Goal: Task Accomplishment & Management: Manage account settings

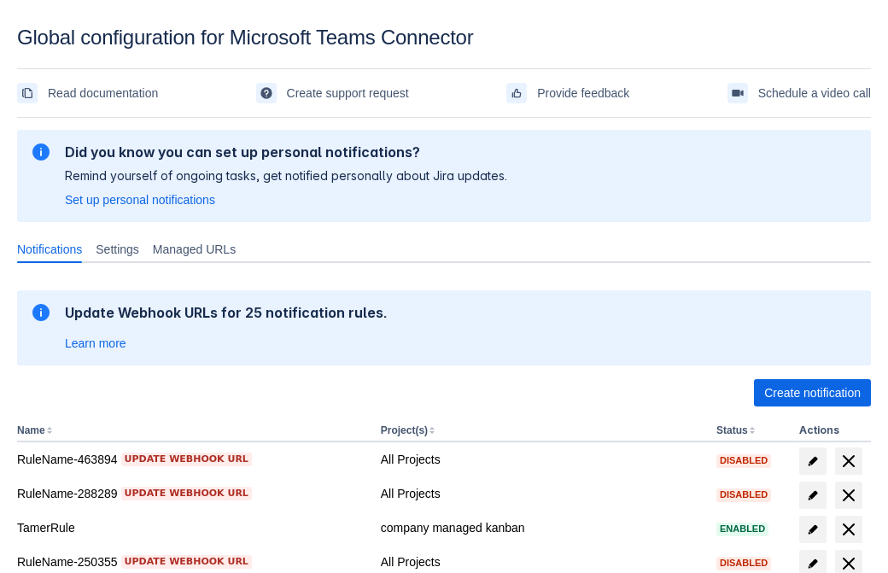
click at [812, 393] on span "Create notification" at bounding box center [812, 392] width 96 height 27
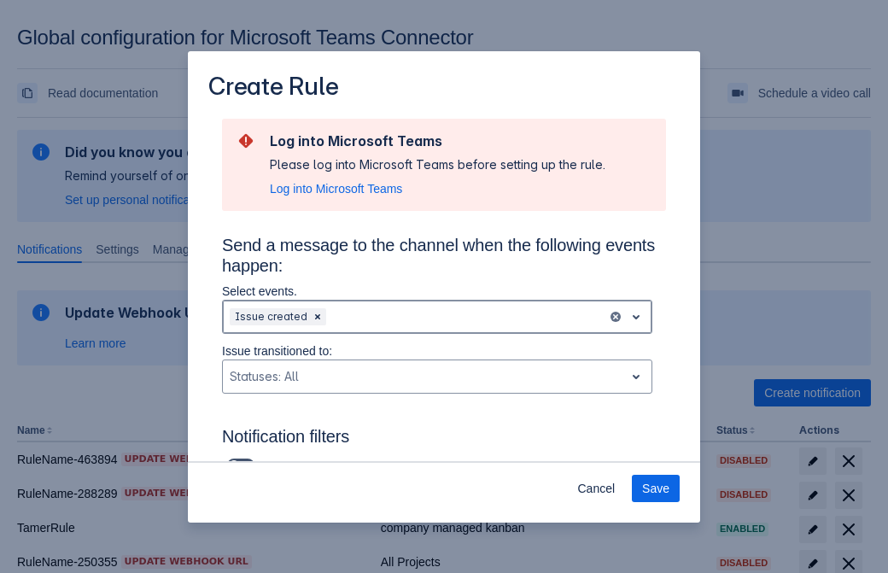
click at [437, 317] on div "Scrollable content" at bounding box center [464, 316] width 271 height 20
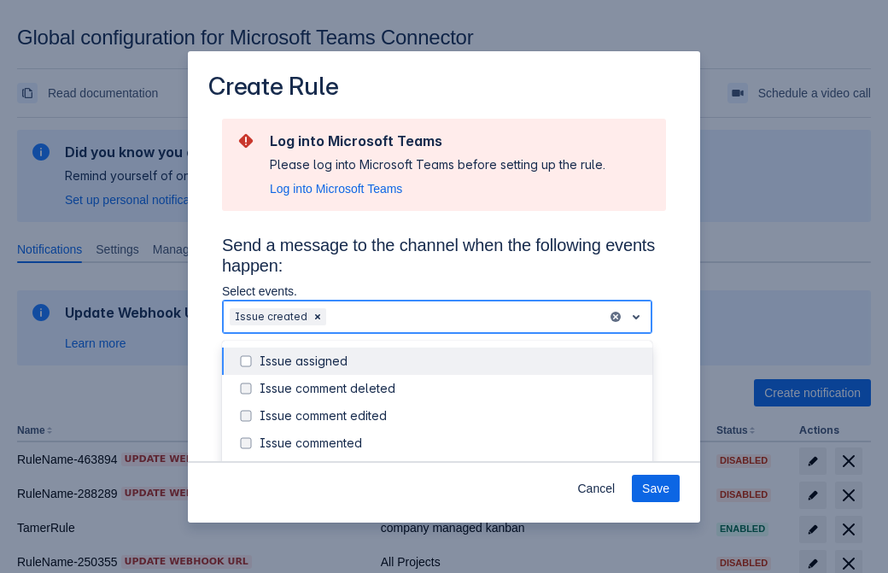
click at [451, 462] on div "Issue created" at bounding box center [450, 470] width 382 height 17
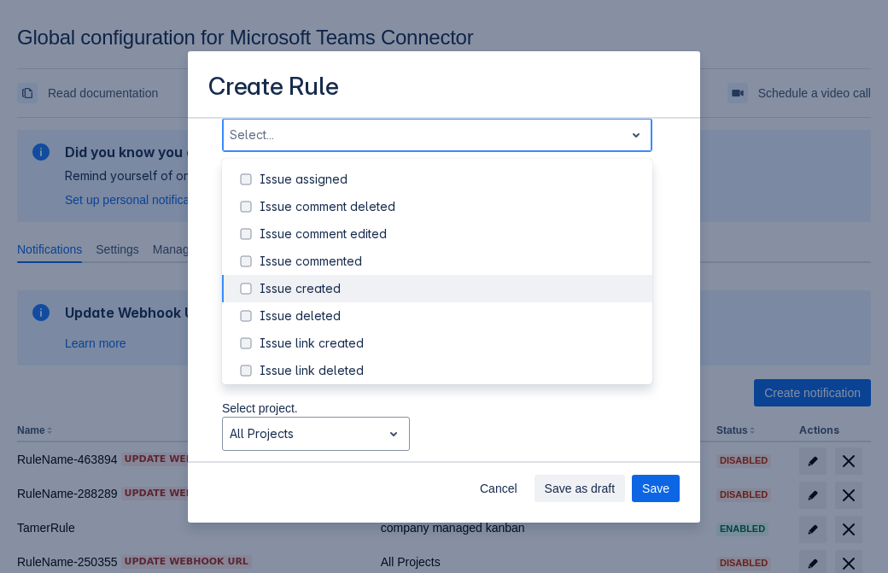
click at [451, 444] on div "Issue updated" at bounding box center [450, 452] width 382 height 17
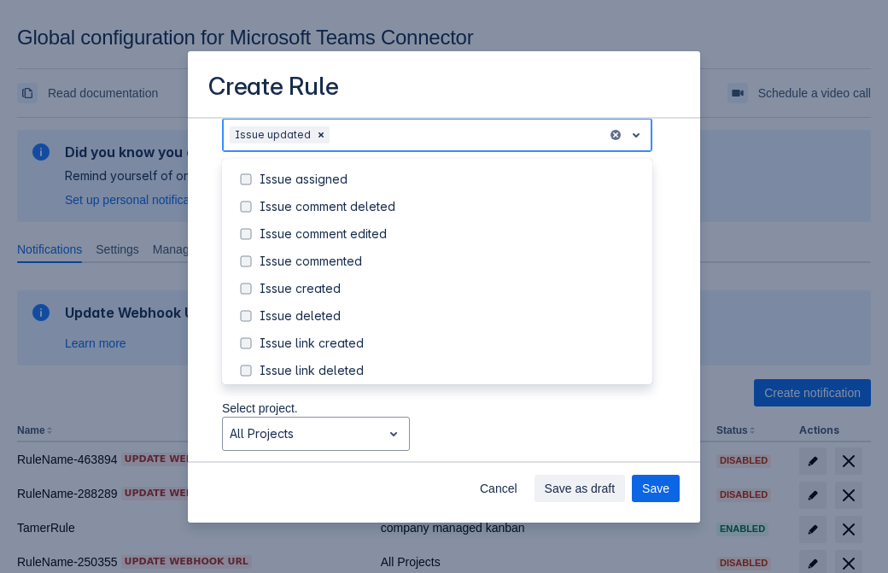
scroll to position [181, 0]
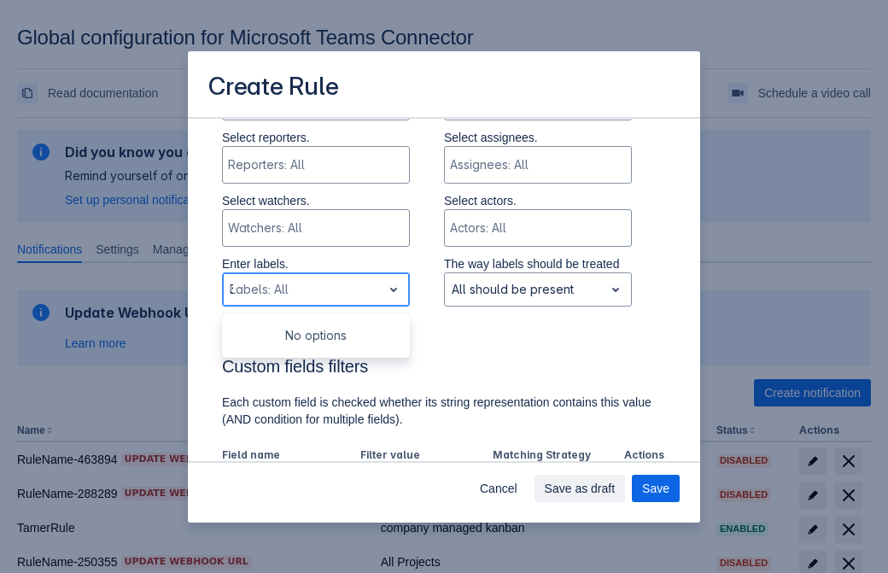
type input "346262_label"
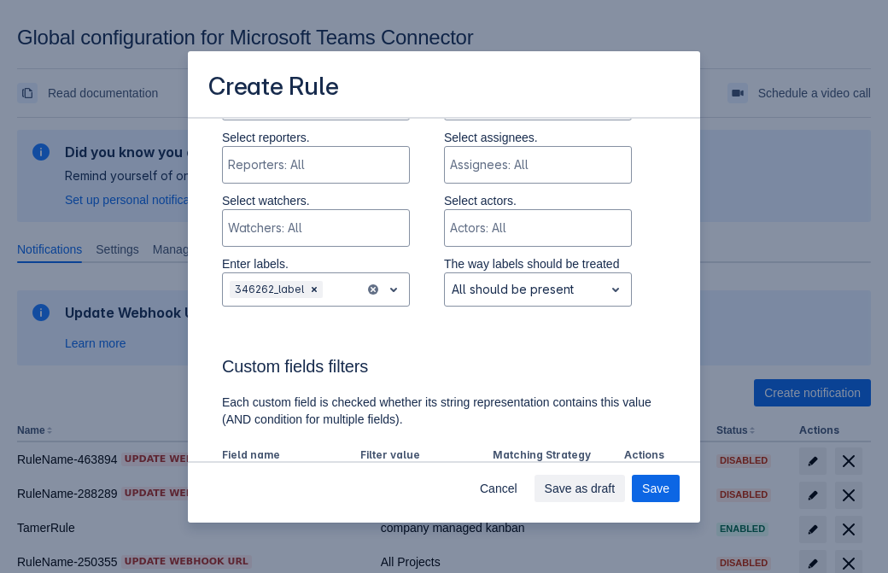
scroll to position [1118, 0]
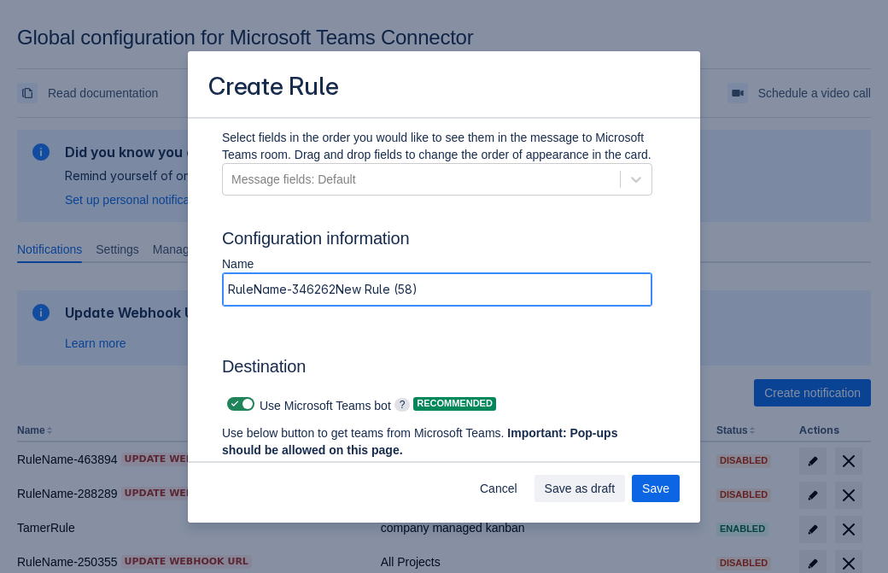
type input "RuleName-346262New Rule (58)"
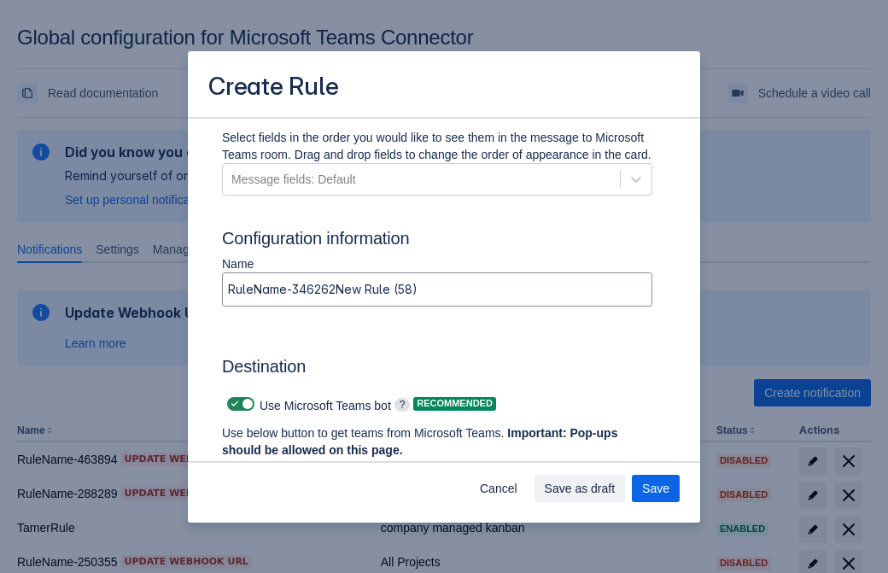
click at [232, 404] on span "Scrollable content" at bounding box center [235, 404] width 14 height 14
click at [232, 404] on input "Scrollable content" at bounding box center [232, 404] width 11 height 11
checkbox input "false"
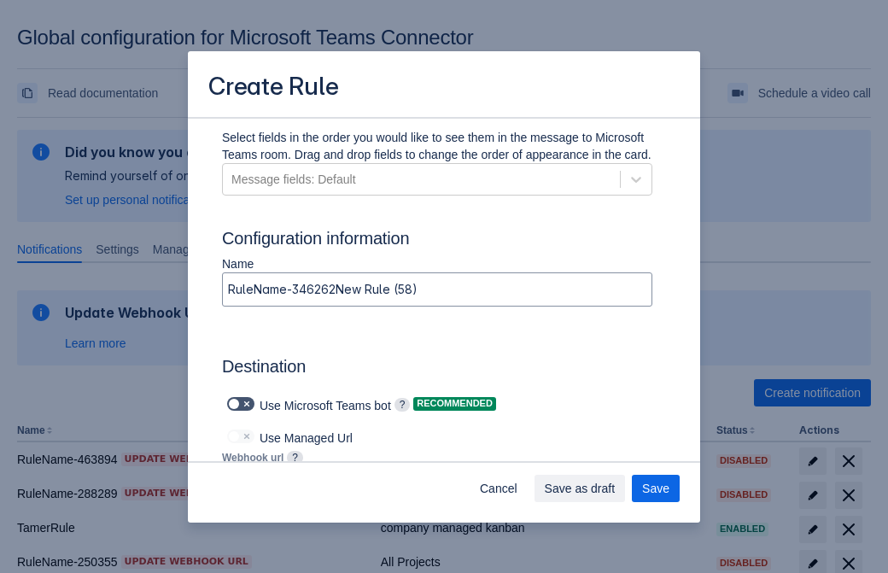
type input "https://prod-112.westeurope.logic.azure.com:443/workflows/bae959254738451b85002…"
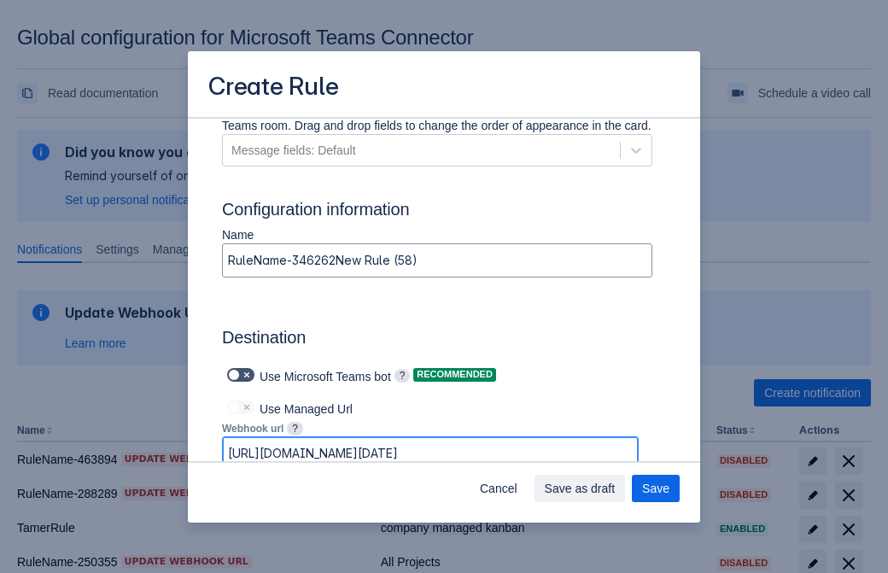
click at [615, 488] on span "Save as draft" at bounding box center [580, 488] width 71 height 27
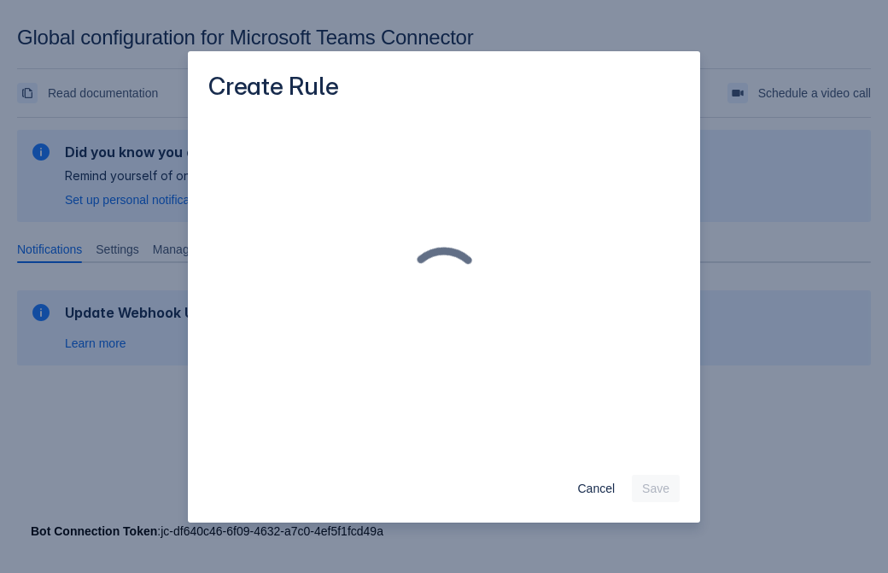
scroll to position [0, 0]
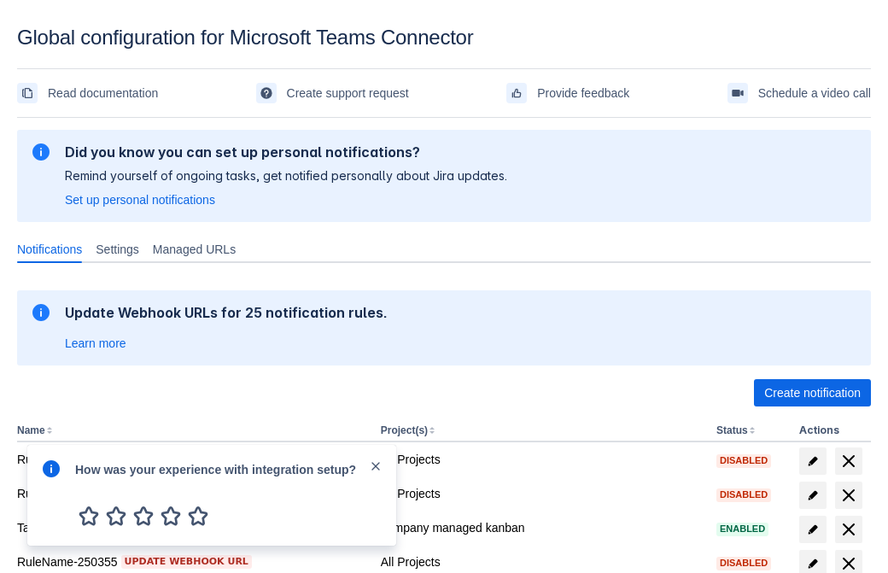
click at [55, 481] on div at bounding box center [51, 494] width 20 height 73
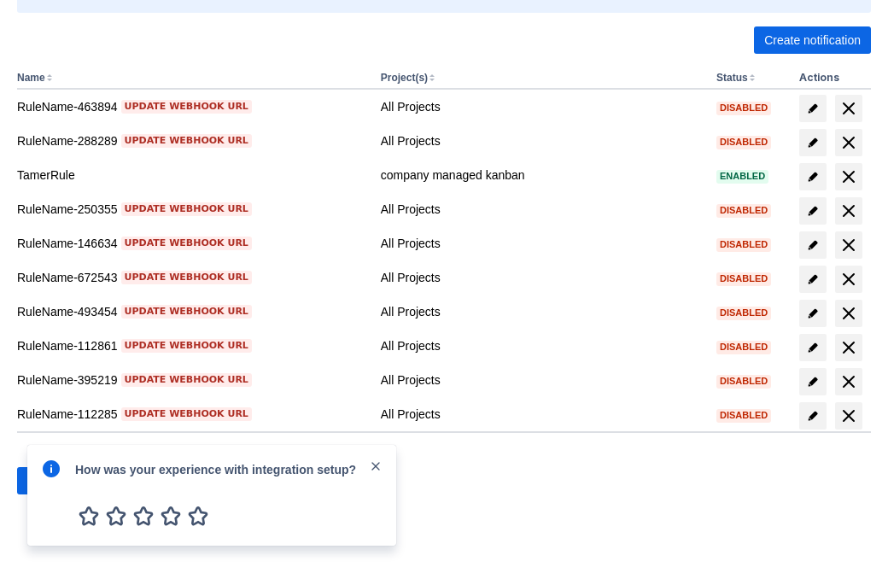
click at [55, 481] on div at bounding box center [51, 494] width 20 height 73
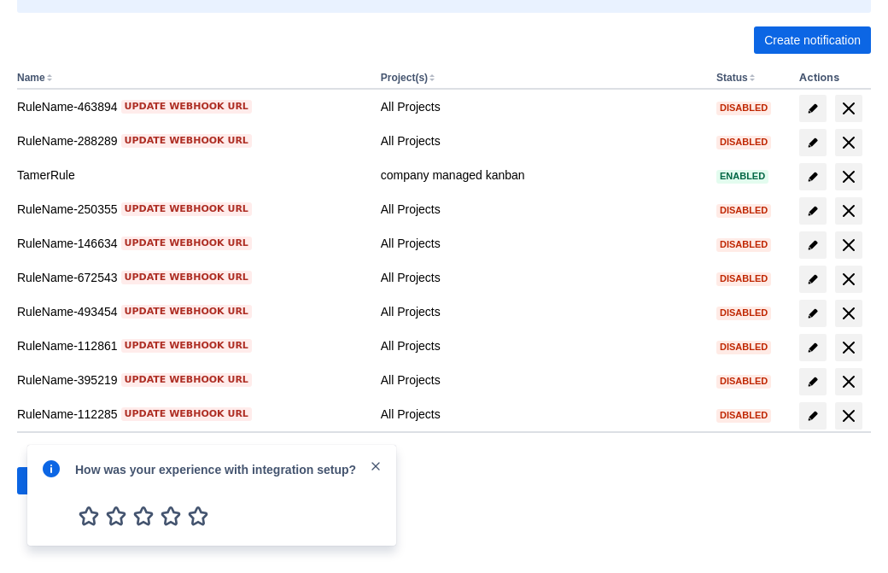
click at [55, 481] on div at bounding box center [51, 494] width 20 height 73
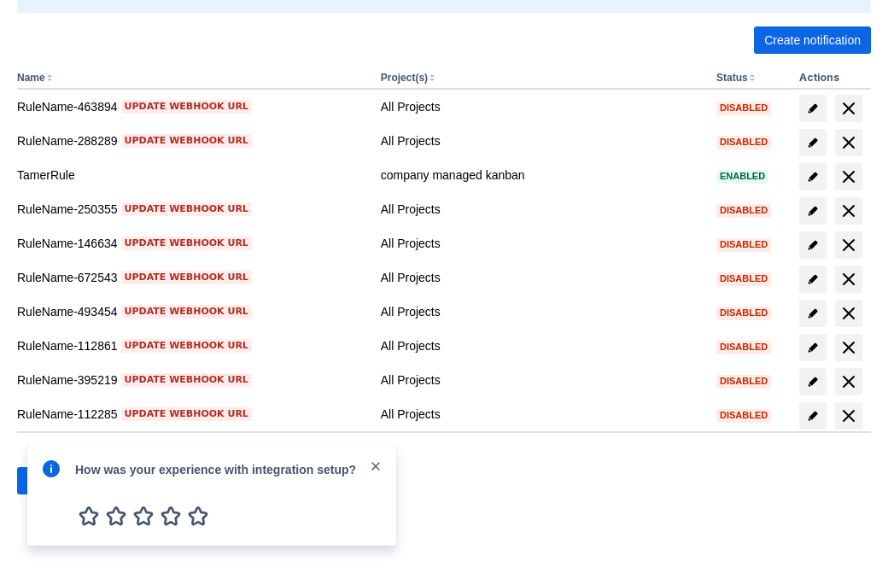
click at [55, 481] on div at bounding box center [51, 494] width 20 height 73
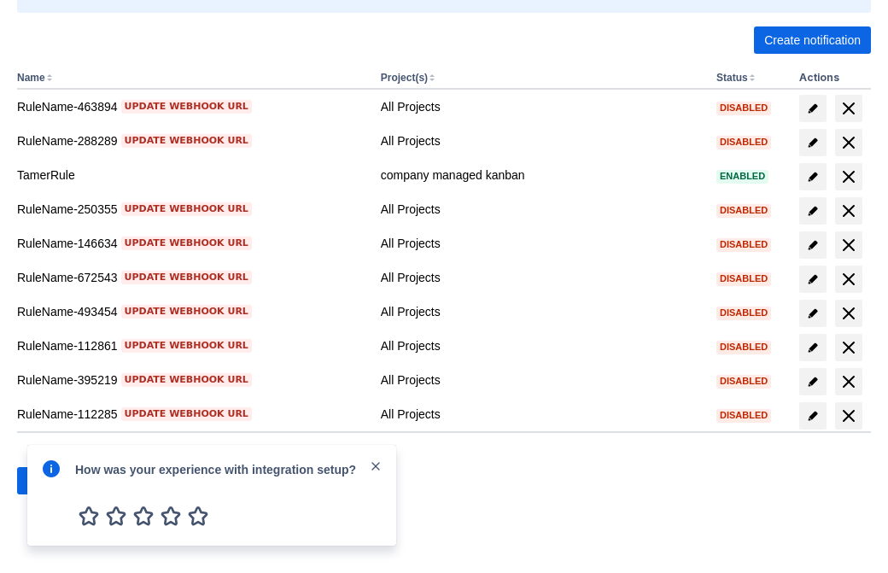
click at [55, 481] on div at bounding box center [51, 494] width 20 height 73
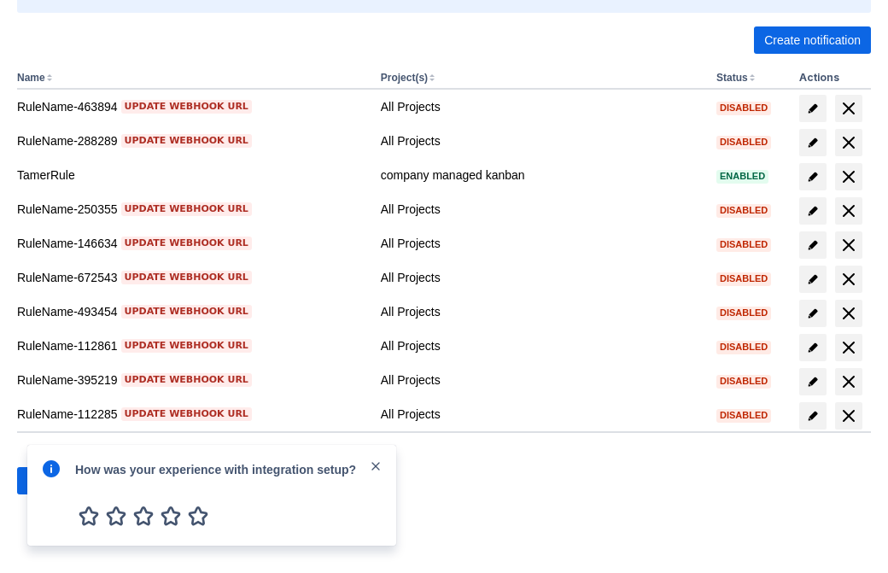
click at [55, 481] on div at bounding box center [51, 494] width 20 height 73
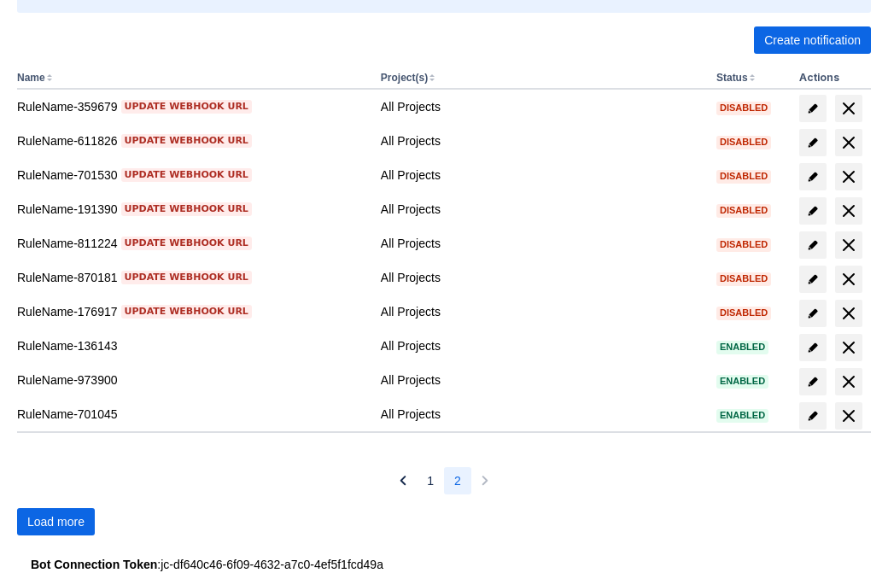
click at [55, 522] on span "Load more" at bounding box center [55, 521] width 57 height 27
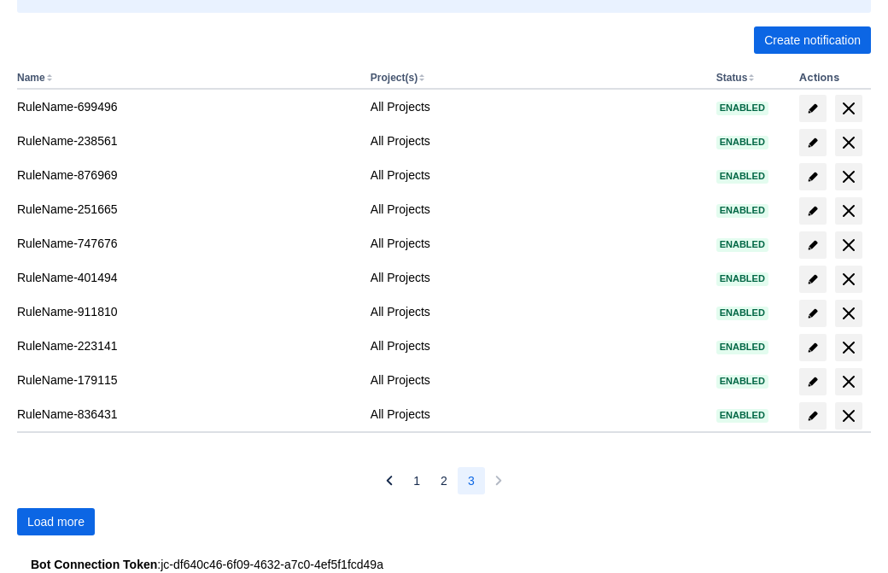
click at [55, 522] on span "Load more" at bounding box center [55, 521] width 57 height 27
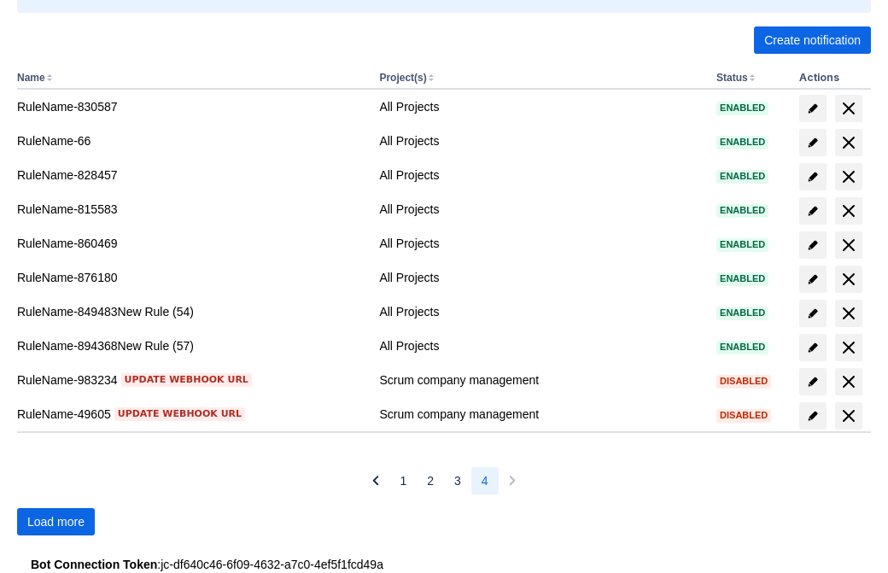
click at [55, 522] on span "Load more" at bounding box center [55, 521] width 57 height 27
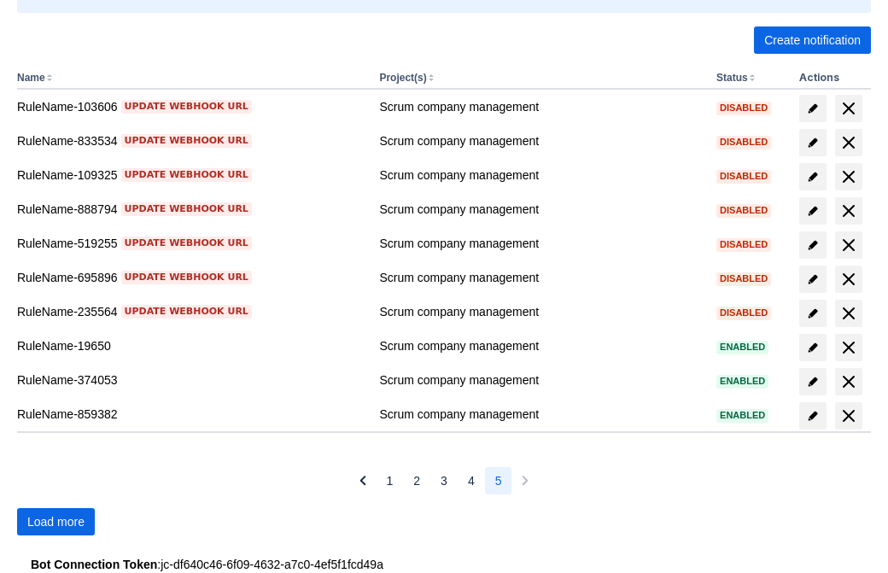
click at [55, 522] on span "Load more" at bounding box center [55, 521] width 57 height 27
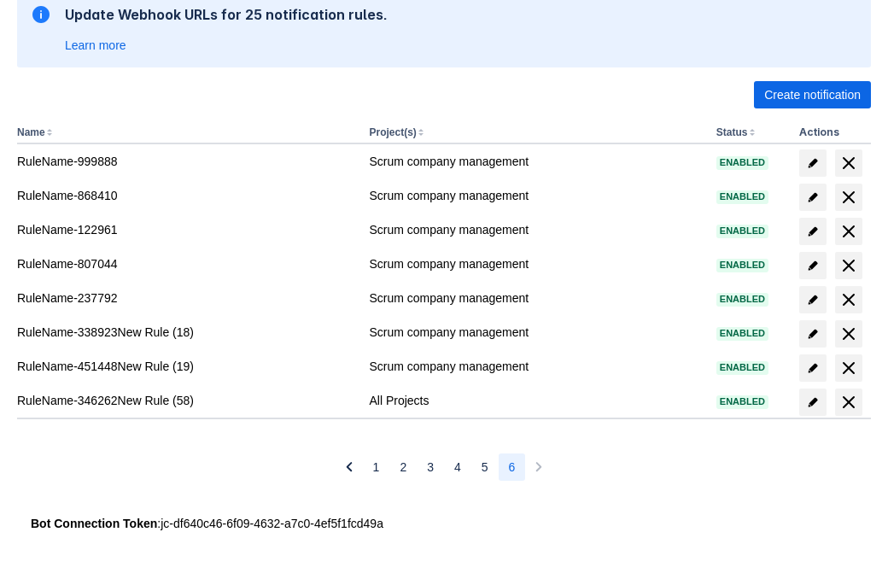
click at [848, 402] on span "delete" at bounding box center [848, 402] width 20 height 20
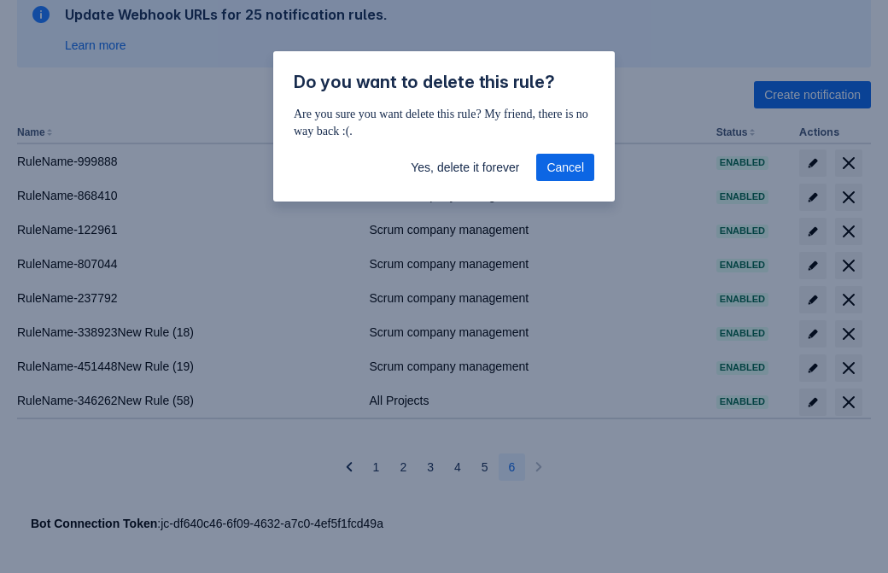
click at [464, 167] on span "Yes, delete it forever" at bounding box center [465, 167] width 108 height 27
